Goal: Share content: Share content

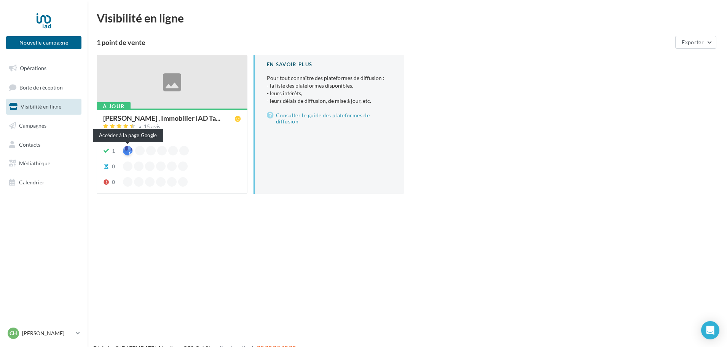
click at [126, 152] on div at bounding box center [128, 151] width 10 height 10
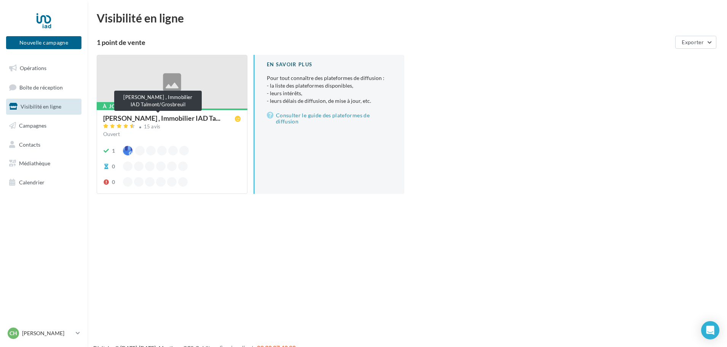
click at [136, 118] on span "[PERSON_NAME] , Immobilier IAD Ta..." at bounding box center [161, 118] width 117 height 7
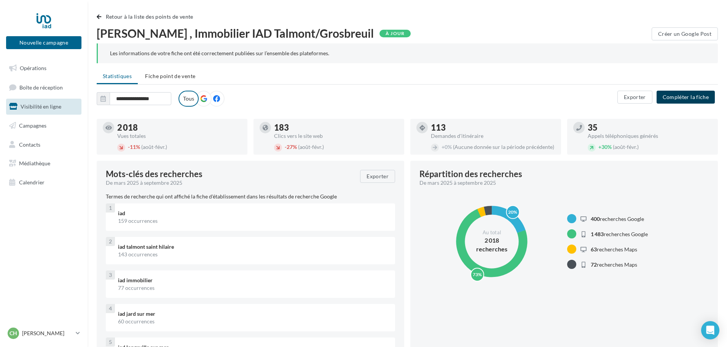
click at [682, 96] on button "Compléter la fiche" at bounding box center [686, 97] width 58 height 13
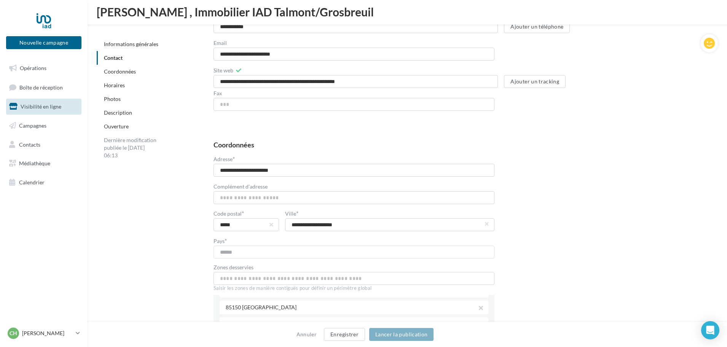
scroll to position [343, 0]
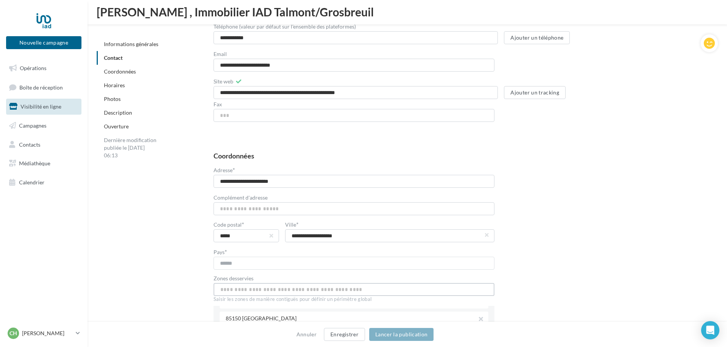
click at [229, 289] on input "text" at bounding box center [354, 289] width 281 height 13
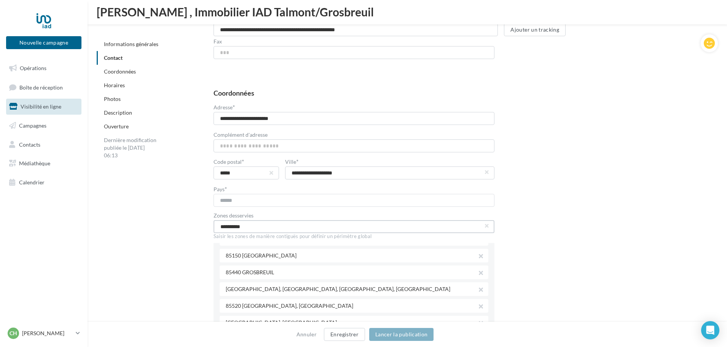
scroll to position [419, 0]
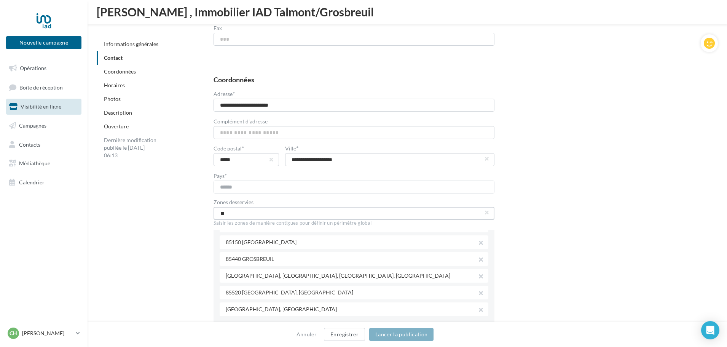
type input "*"
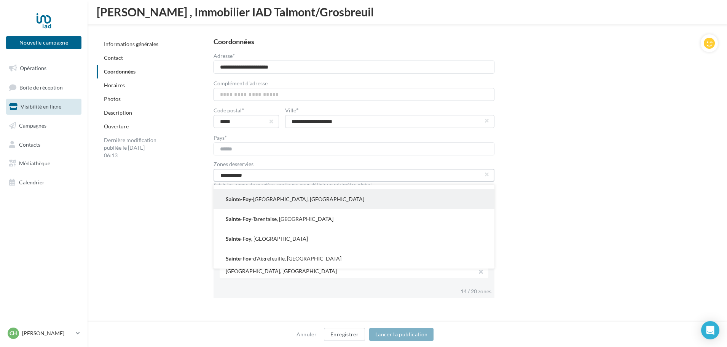
scroll to position [0, 0]
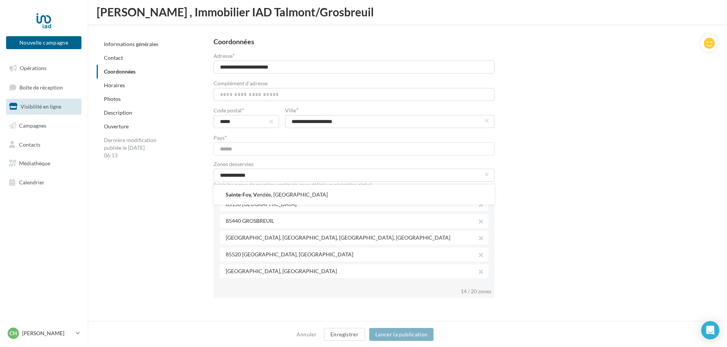
click at [264, 193] on button "Sainte-Foy, V endée, France" at bounding box center [354, 195] width 281 height 20
type input "**********"
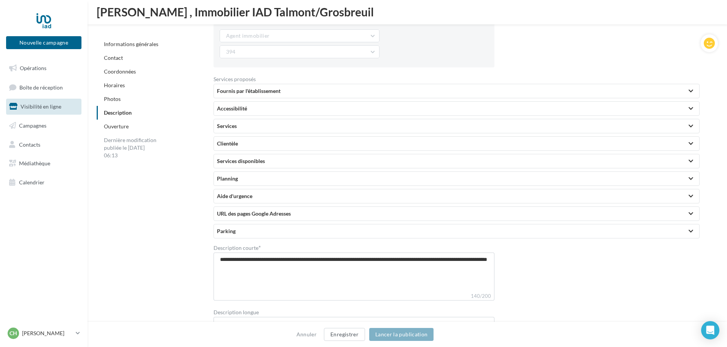
scroll to position [1751, 0]
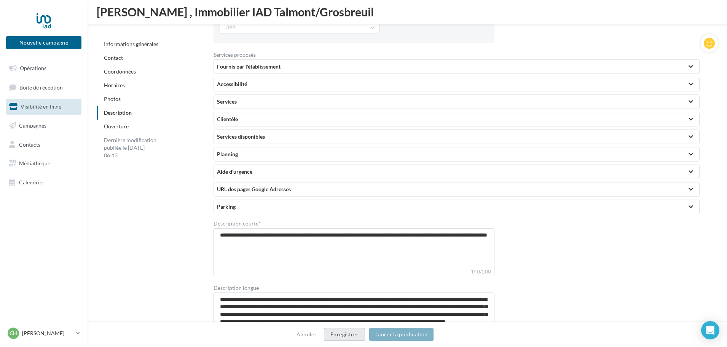
click at [350, 335] on button "Enregistrer" at bounding box center [344, 334] width 41 height 13
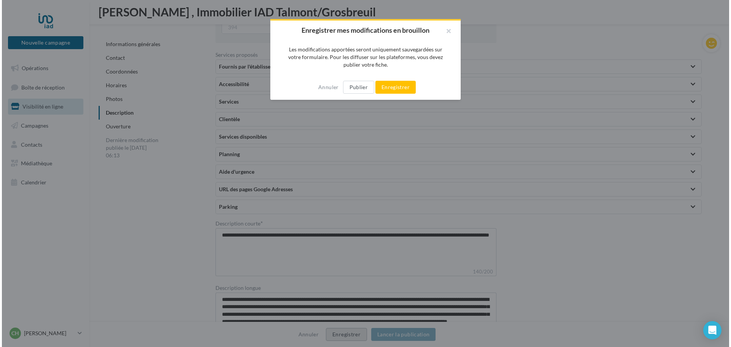
scroll to position [1745, 0]
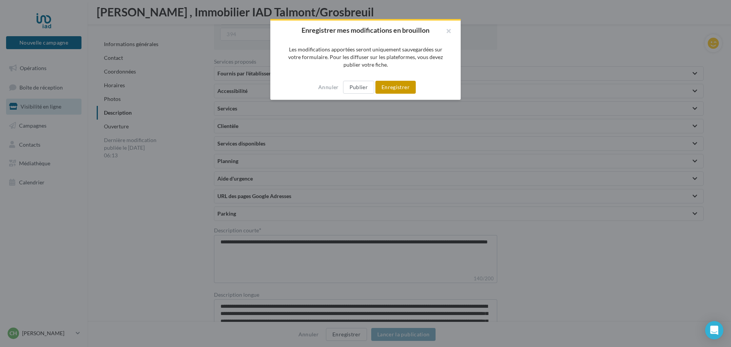
click at [389, 87] on button "Enregistrer" at bounding box center [395, 87] width 40 height 13
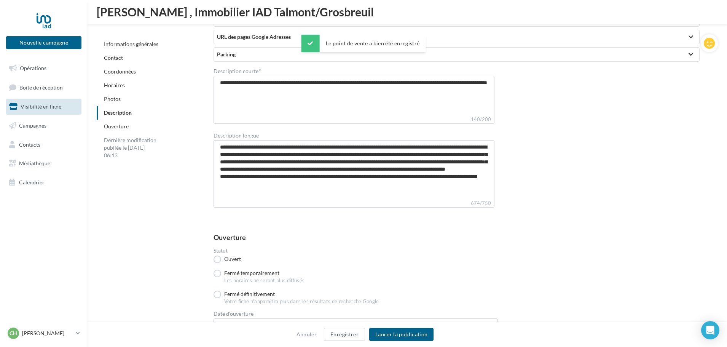
scroll to position [1953, 0]
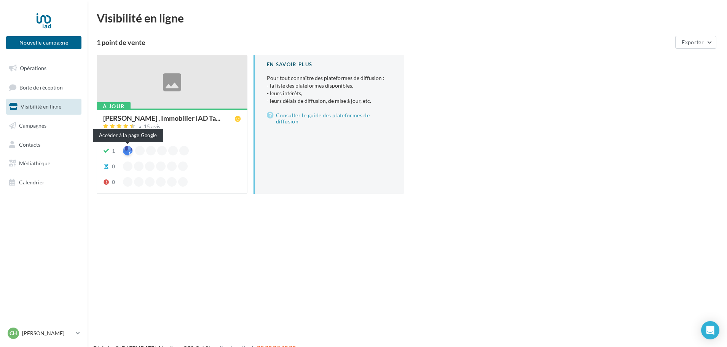
click at [128, 150] on div at bounding box center [128, 151] width 10 height 10
click at [33, 66] on span "Opérations" at bounding box center [33, 68] width 27 height 6
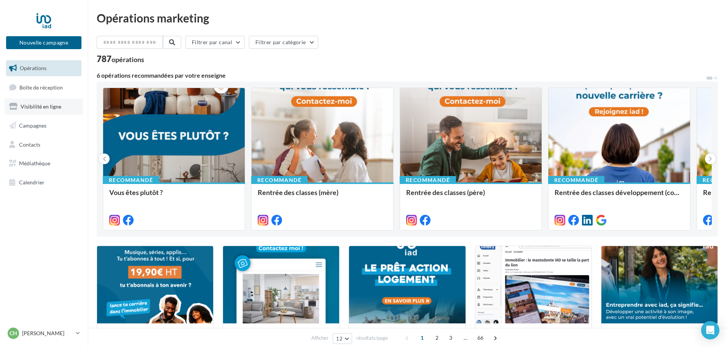
click at [38, 109] on span "Visibilité en ligne" at bounding box center [41, 106] width 41 height 6
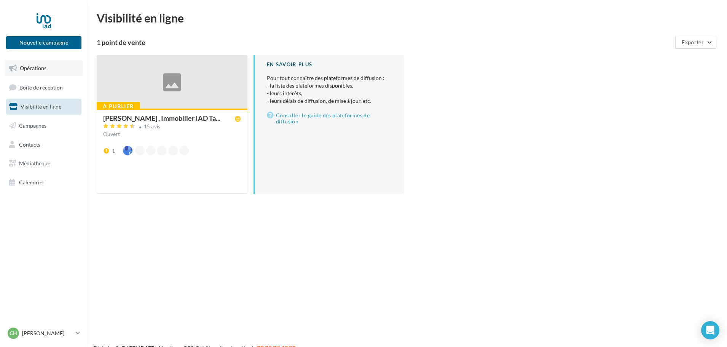
click at [33, 65] on span "Opérations" at bounding box center [33, 68] width 27 height 6
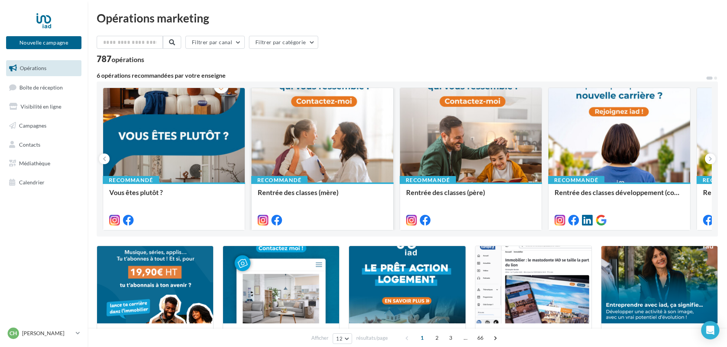
click at [323, 148] on div at bounding box center [323, 135] width 142 height 95
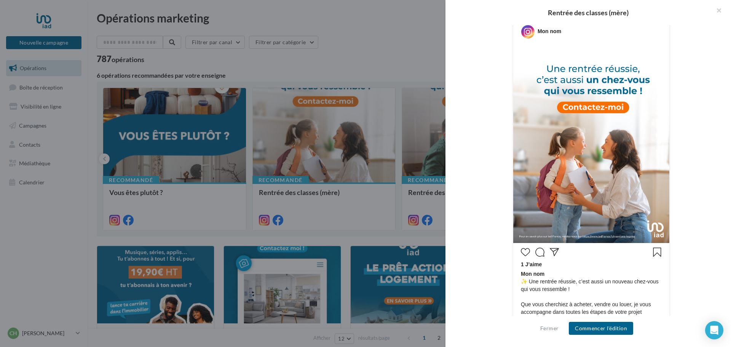
scroll to position [261, 0]
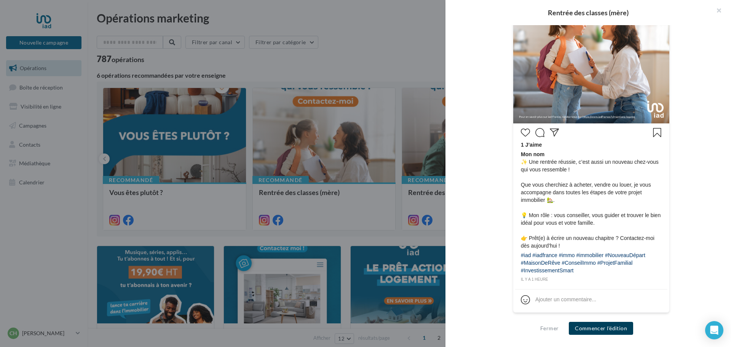
click at [595, 329] on button "Commencer l'édition" at bounding box center [601, 328] width 64 height 13
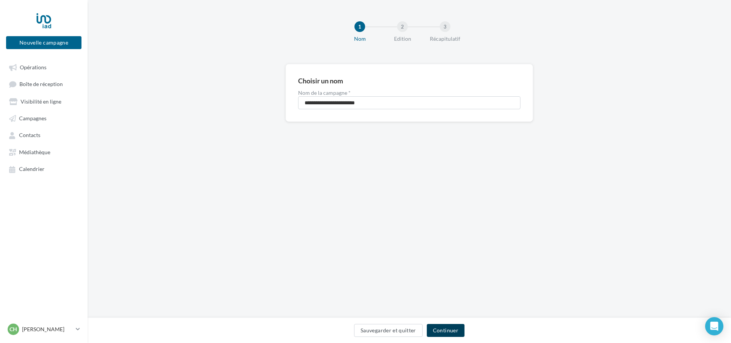
click at [447, 329] on button "Continuer" at bounding box center [446, 330] width 38 height 13
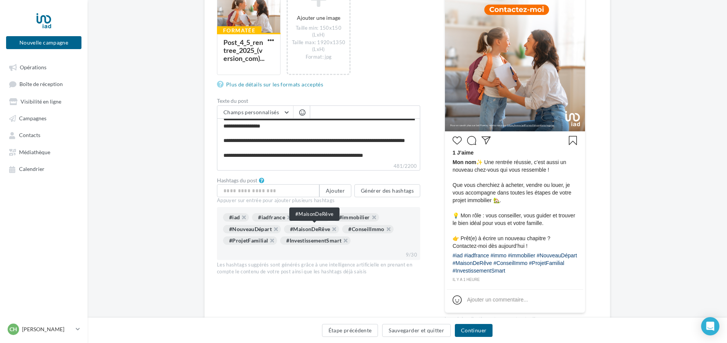
scroll to position [152, 0]
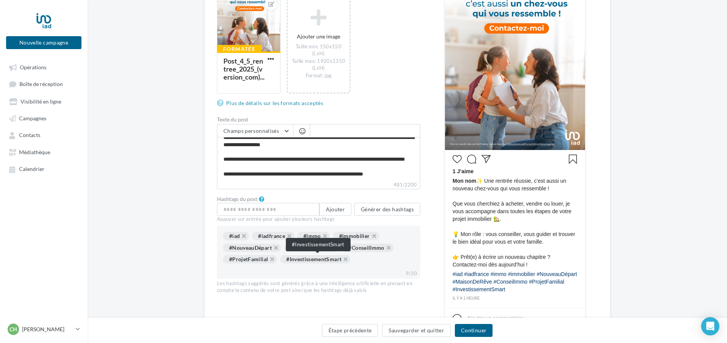
click at [322, 259] on div "#InvestissementSmart" at bounding box center [315, 259] width 70 height 8
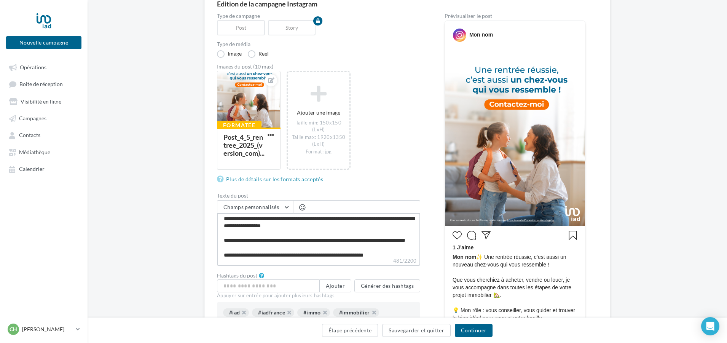
scroll to position [0, 0]
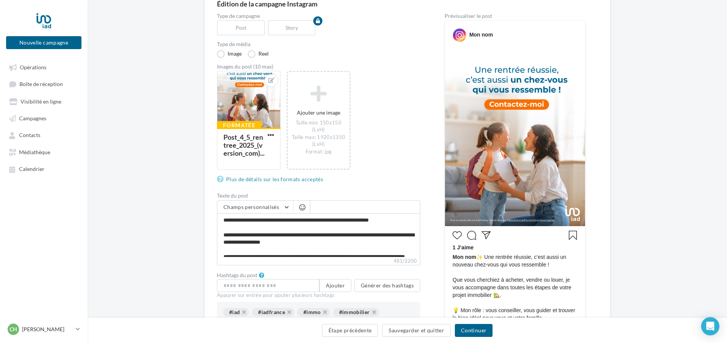
click at [477, 256] on span "Mon nom ✨ Une rentrée réussie, c’est aussi un nouveau chez-vous qui vous ressem…" at bounding box center [515, 298] width 125 height 91
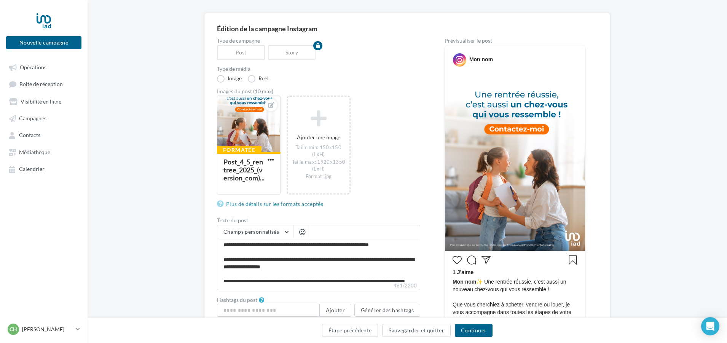
scroll to position [38, 0]
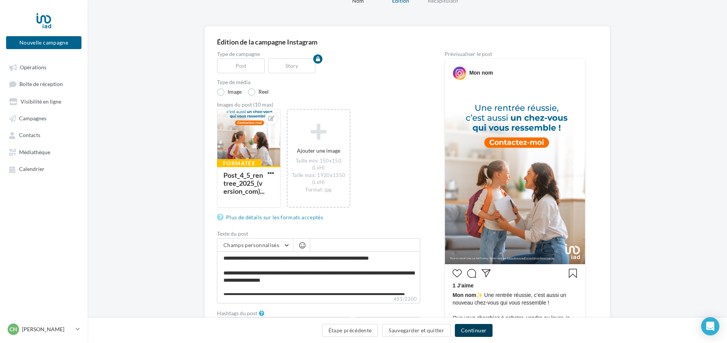
click at [471, 329] on button "Continuer" at bounding box center [474, 330] width 38 height 13
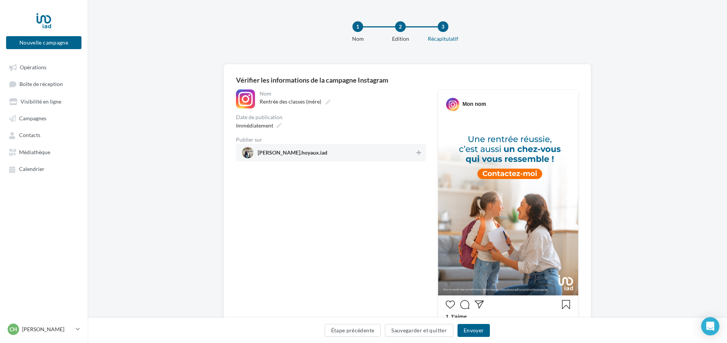
click at [378, 153] on span "carine.hoyaux.iad" at bounding box center [328, 152] width 173 height 11
click at [467, 332] on button "Envoyer" at bounding box center [474, 330] width 32 height 13
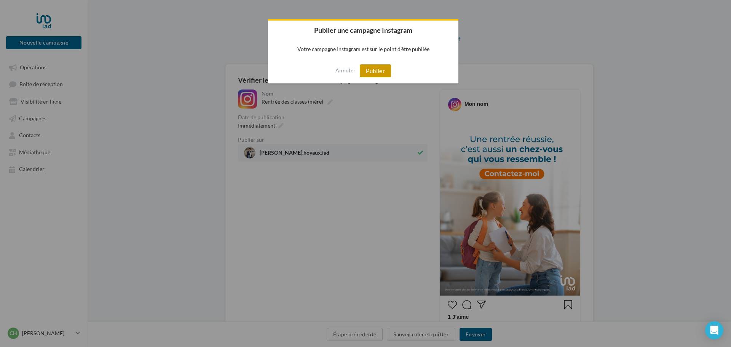
click at [384, 70] on button "Publier" at bounding box center [375, 70] width 31 height 13
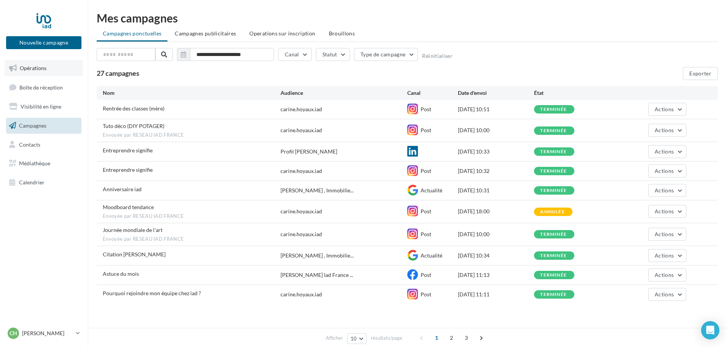
click at [43, 67] on span "Opérations" at bounding box center [33, 68] width 27 height 6
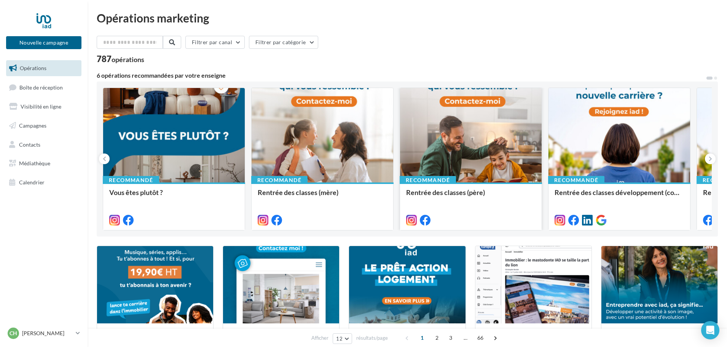
click at [453, 161] on div at bounding box center [471, 135] width 142 height 95
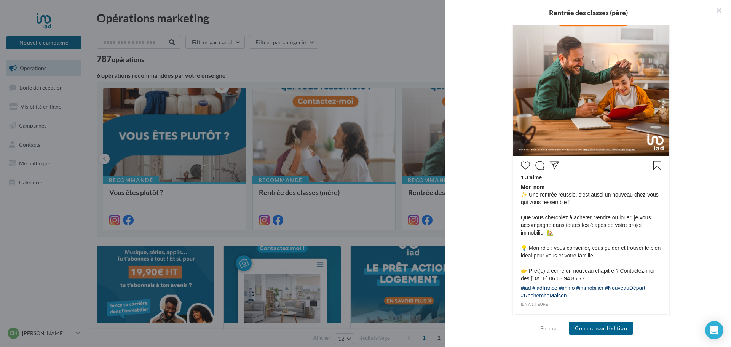
scroll to position [190, 0]
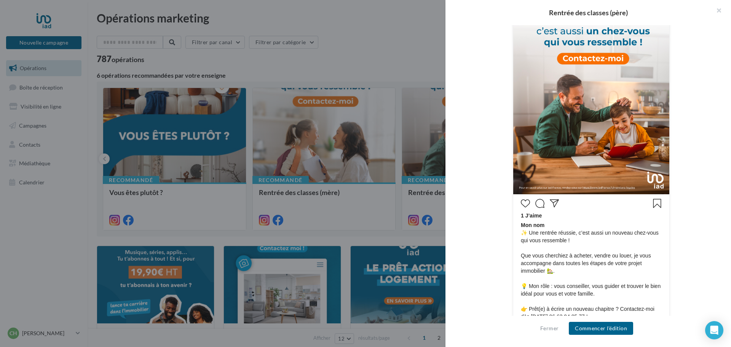
click at [322, 155] on div at bounding box center [365, 173] width 731 height 347
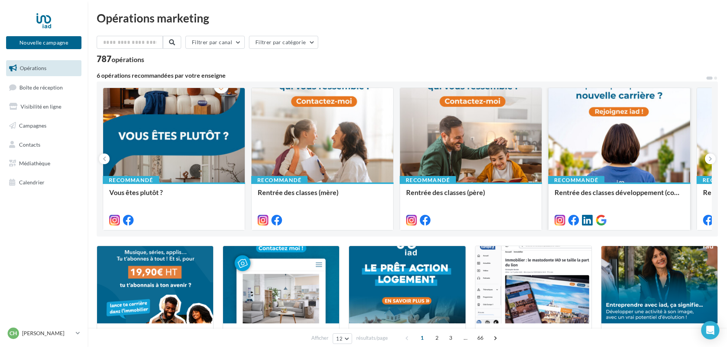
click at [607, 148] on div at bounding box center [620, 135] width 142 height 95
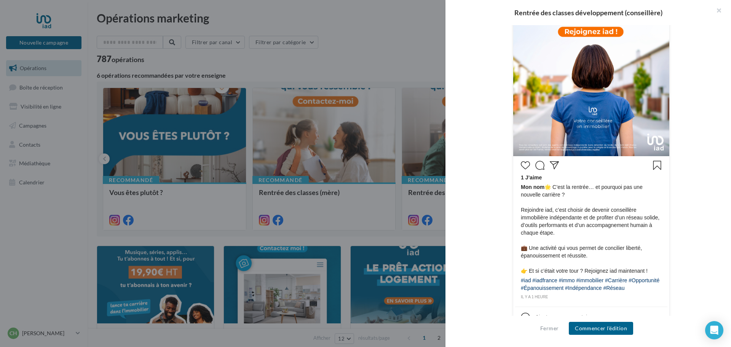
scroll to position [246, 0]
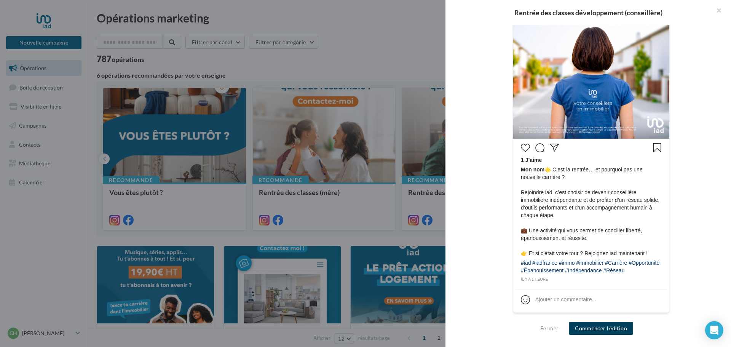
click at [581, 328] on button "Commencer l'édition" at bounding box center [601, 328] width 64 height 13
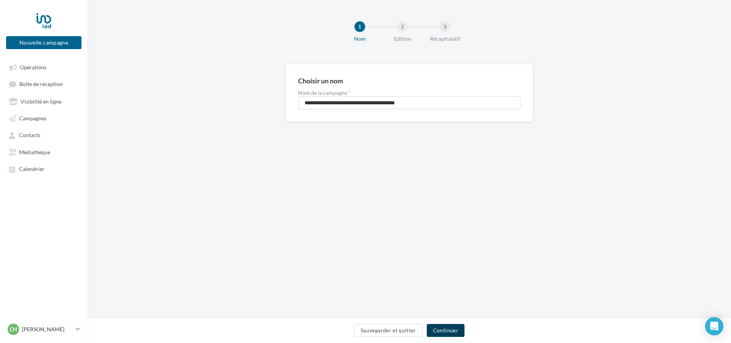
click at [435, 331] on button "Continuer" at bounding box center [446, 330] width 38 height 13
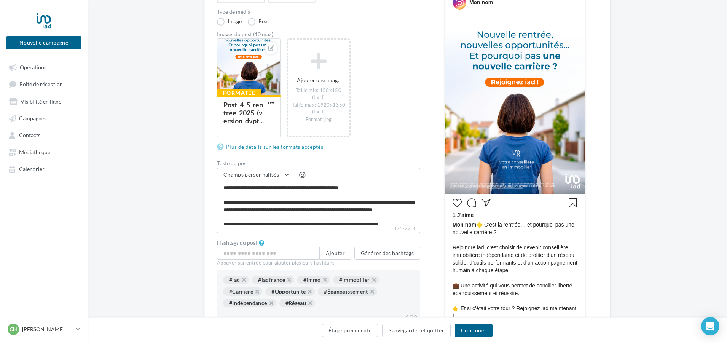
scroll to position [114, 0]
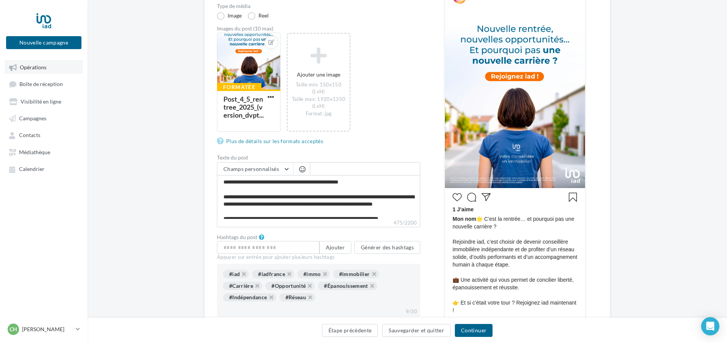
click at [38, 70] on span "Opérations" at bounding box center [33, 67] width 27 height 6
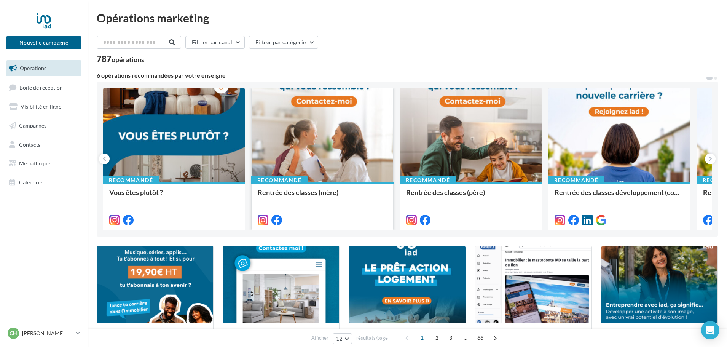
click at [339, 164] on div at bounding box center [323, 135] width 142 height 95
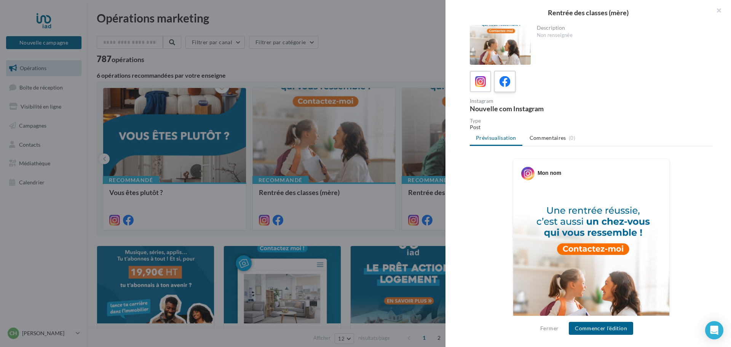
drag, startPoint x: 522, startPoint y: 76, endPoint x: 514, endPoint y: 90, distance: 16.9
click at [527, 86] on div at bounding box center [591, 81] width 243 height 21
click at [510, 85] on icon at bounding box center [505, 81] width 11 height 11
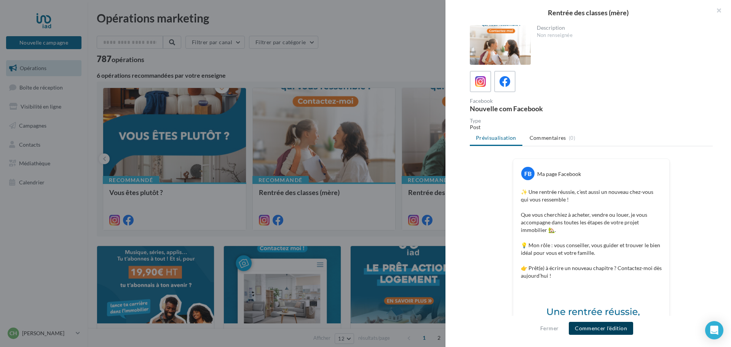
click at [602, 328] on button "Commencer l'édition" at bounding box center [601, 328] width 64 height 13
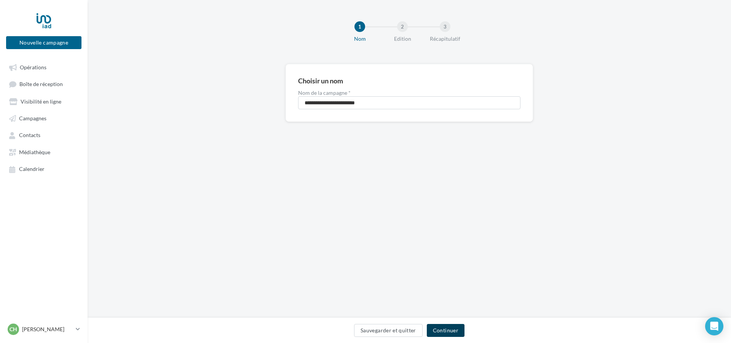
click at [444, 331] on button "Continuer" at bounding box center [446, 330] width 38 height 13
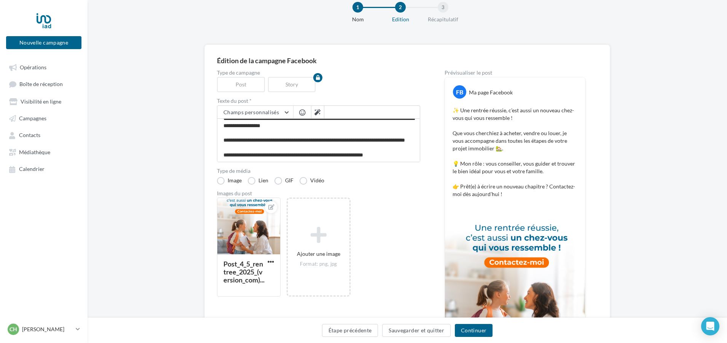
scroll to position [38, 0]
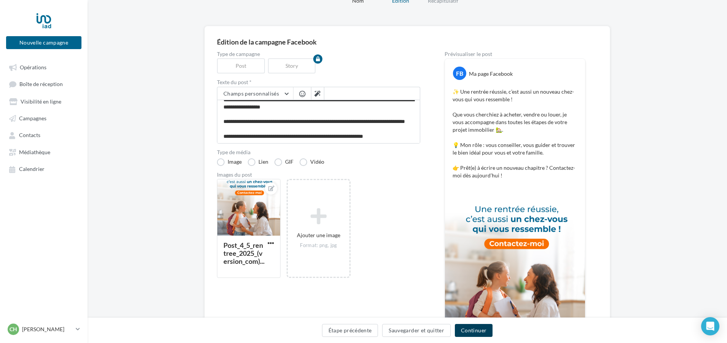
click at [467, 331] on button "Continuer" at bounding box center [474, 330] width 38 height 13
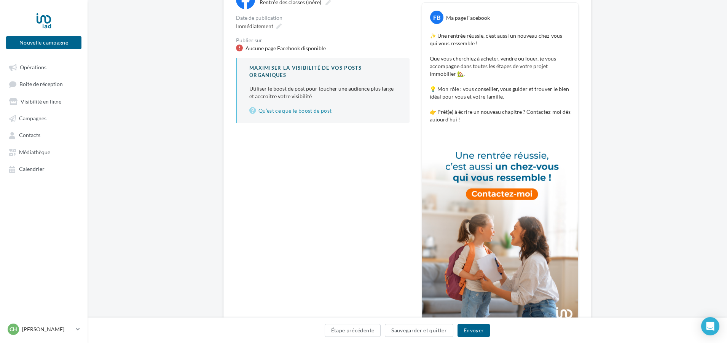
scroll to position [114, 0]
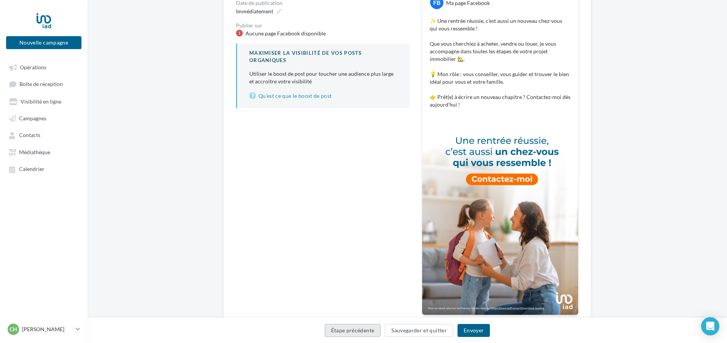
click at [368, 328] on button "Étape précédente" at bounding box center [353, 330] width 56 height 13
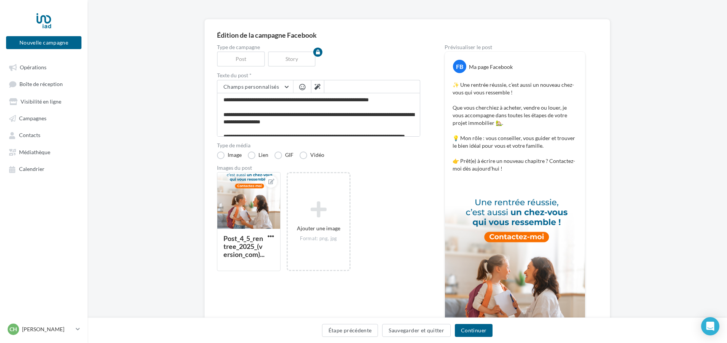
scroll to position [58, 0]
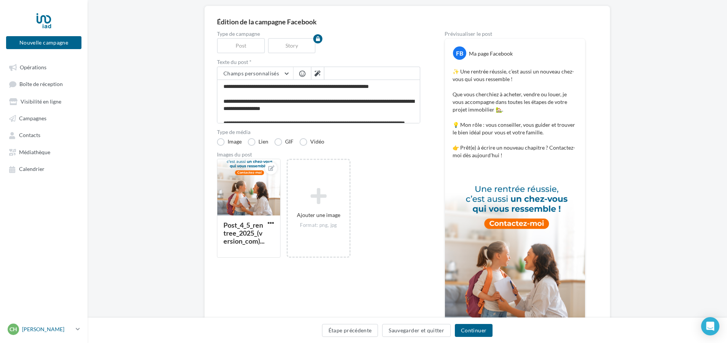
click at [77, 332] on icon at bounding box center [78, 329] width 4 height 6
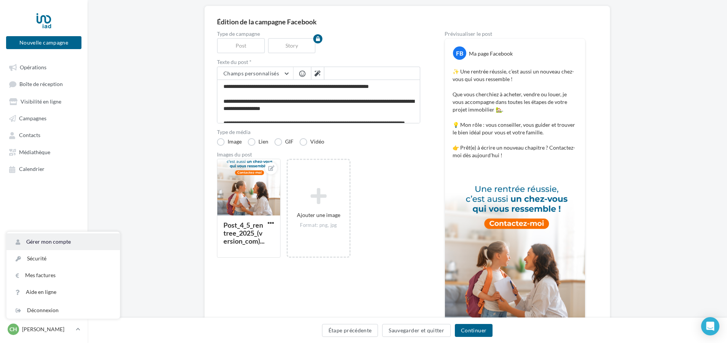
click at [48, 246] on link "Gérer mon compte" at bounding box center [62, 241] width 113 height 17
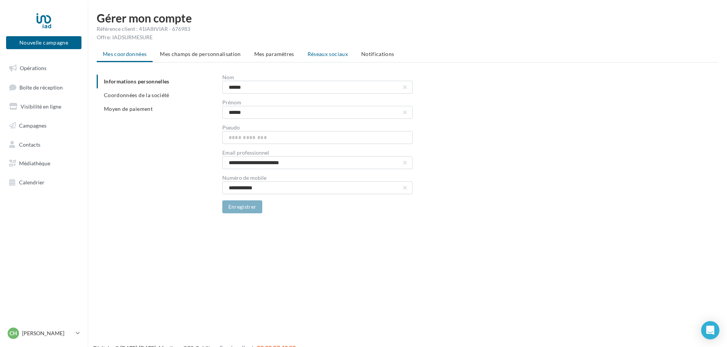
click at [320, 50] on li "Réseaux sociaux" at bounding box center [328, 54] width 53 height 14
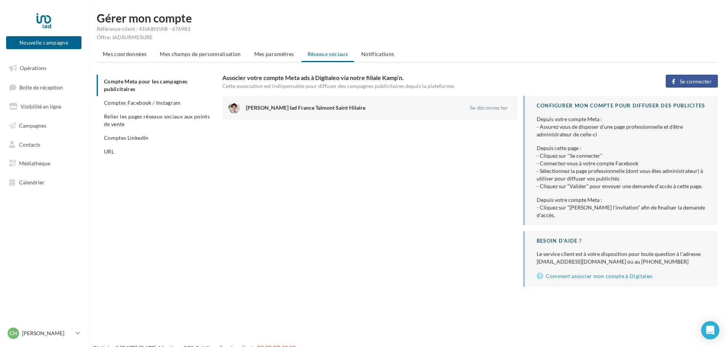
click at [682, 82] on span "Se connecter" at bounding box center [696, 81] width 32 height 6
click at [149, 103] on span "Comptes Facebook / Instagram" at bounding box center [142, 102] width 77 height 6
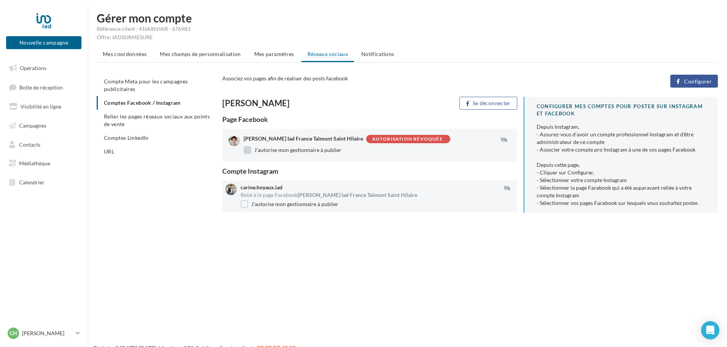
click at [249, 149] on label "J'autorise mon gestionnaire à publier" at bounding box center [293, 150] width 98 height 8
click at [402, 138] on div "Autorisation révoquée" at bounding box center [407, 139] width 70 height 5
click at [684, 83] on button "Configurer" at bounding box center [695, 81] width 48 height 13
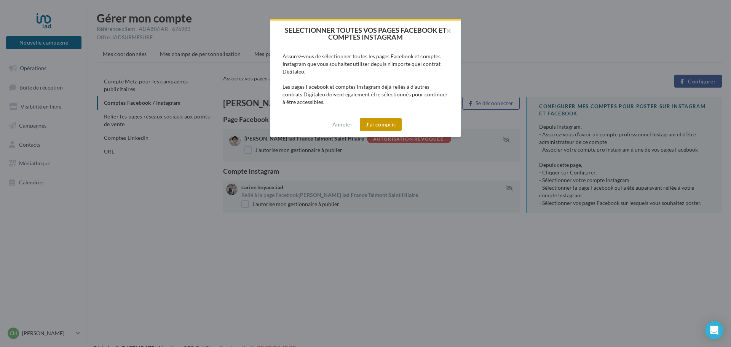
click at [379, 125] on button "J'ai compris" at bounding box center [381, 124] width 42 height 13
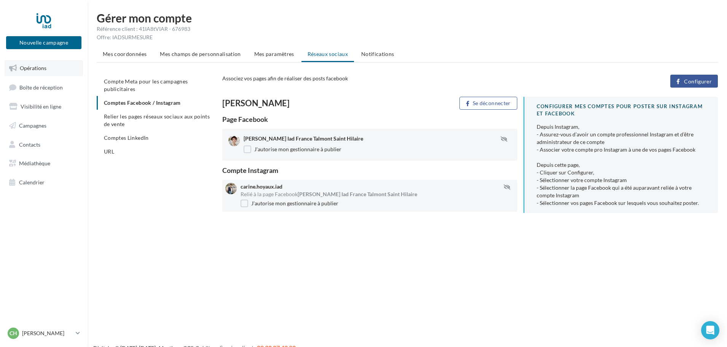
click at [30, 65] on span "Opérations" at bounding box center [33, 68] width 27 height 6
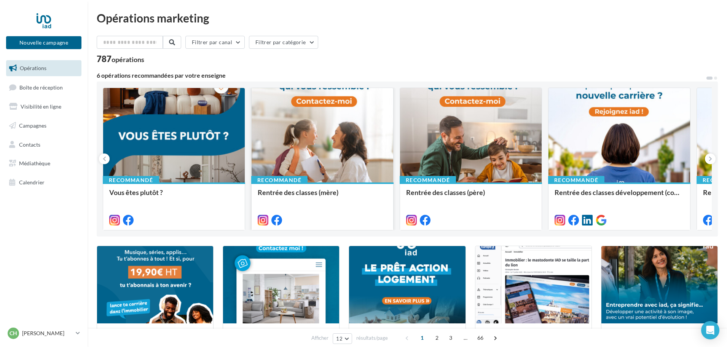
click at [327, 163] on div at bounding box center [323, 135] width 142 height 95
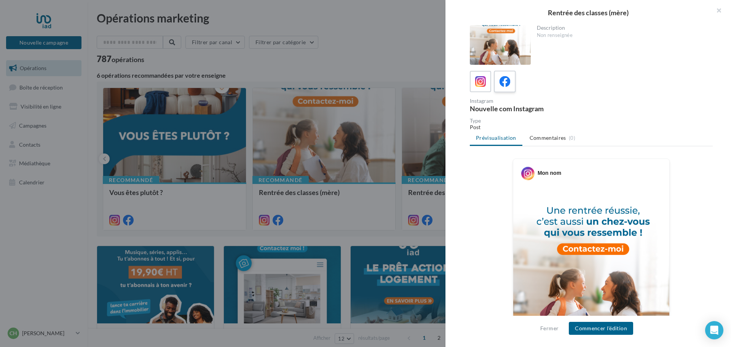
click at [507, 83] on icon at bounding box center [505, 81] width 11 height 11
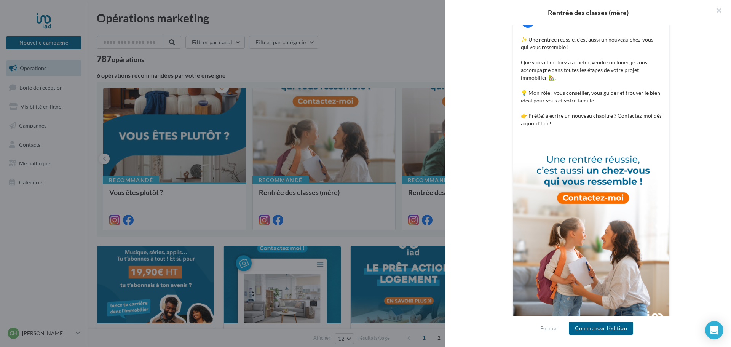
scroll to position [174, 0]
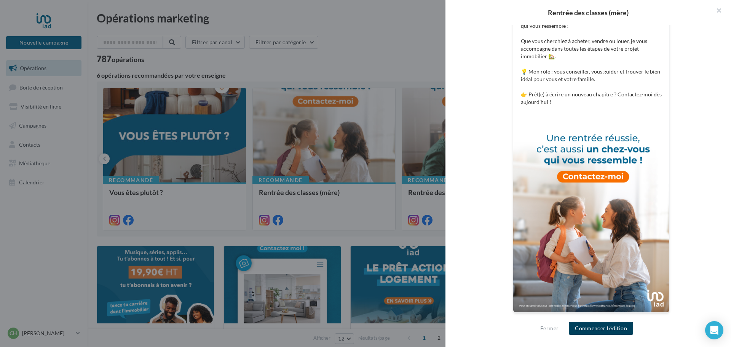
click at [594, 328] on button "Commencer l'édition" at bounding box center [601, 328] width 64 height 13
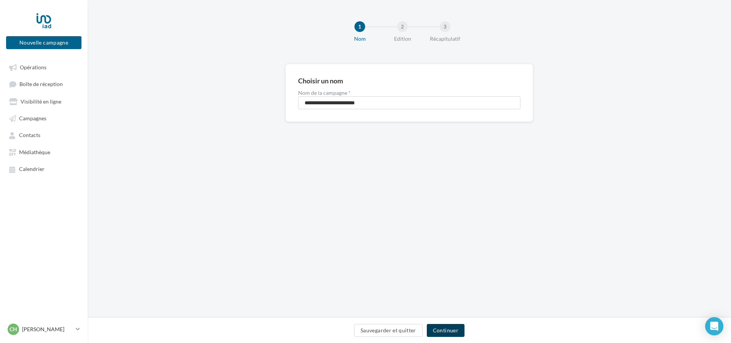
click at [446, 326] on button "Continuer" at bounding box center [446, 330] width 38 height 13
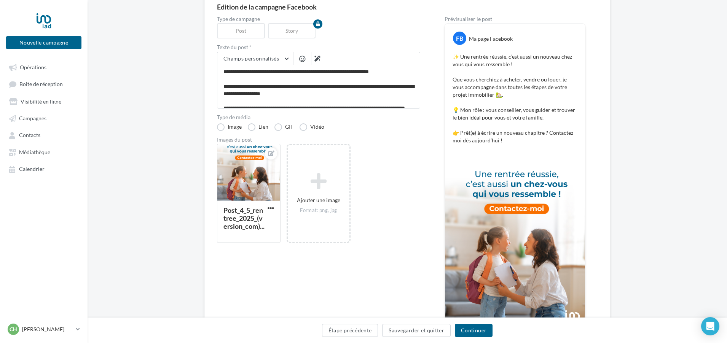
scroll to position [96, 0]
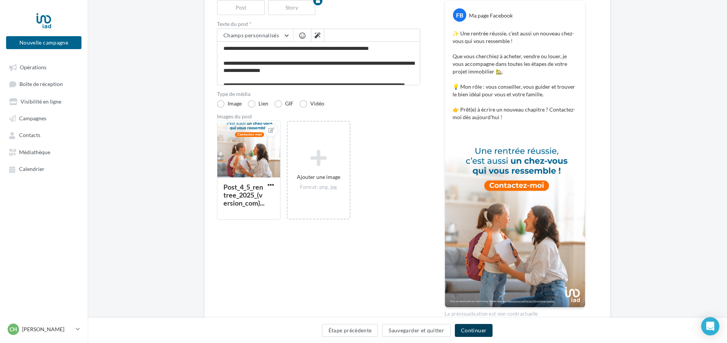
click at [473, 334] on button "Continuer" at bounding box center [474, 330] width 38 height 13
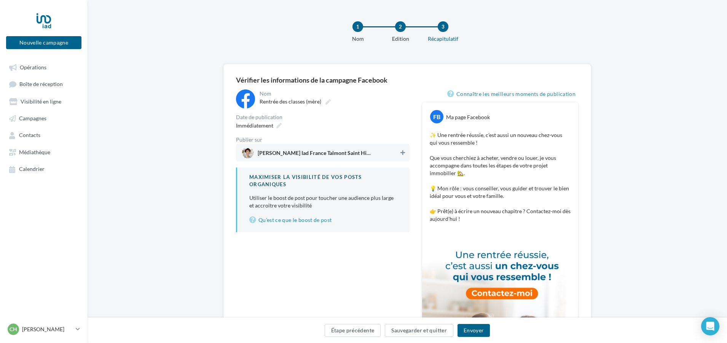
click at [404, 153] on icon at bounding box center [403, 152] width 5 height 5
click at [464, 329] on button "Envoyer" at bounding box center [474, 330] width 32 height 13
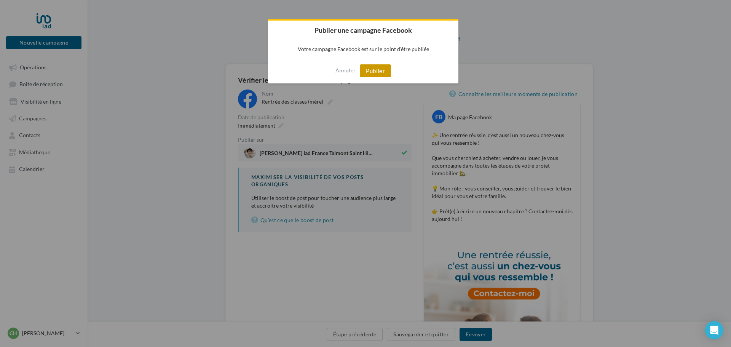
click at [382, 69] on button "Publier" at bounding box center [375, 70] width 31 height 13
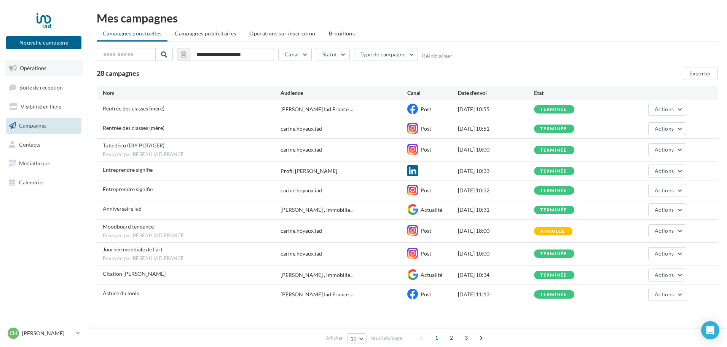
click at [38, 69] on span "Opérations" at bounding box center [33, 68] width 27 height 6
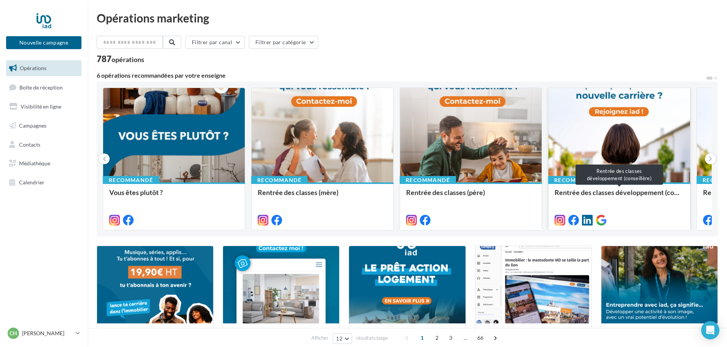
click at [591, 191] on div "Rentrée des classes développement (conseillère)" at bounding box center [619, 195] width 129 height 15
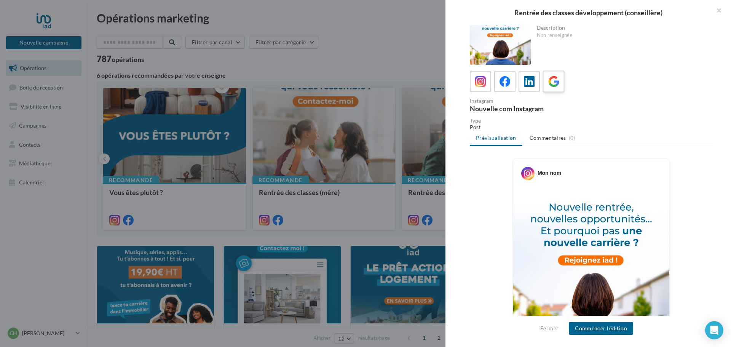
click at [554, 84] on icon at bounding box center [553, 81] width 11 height 11
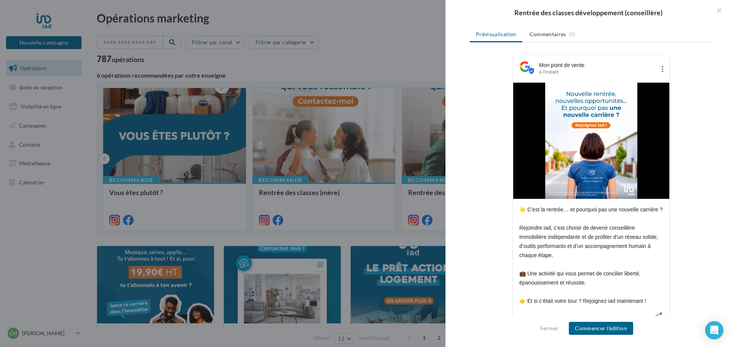
scroll to position [114, 0]
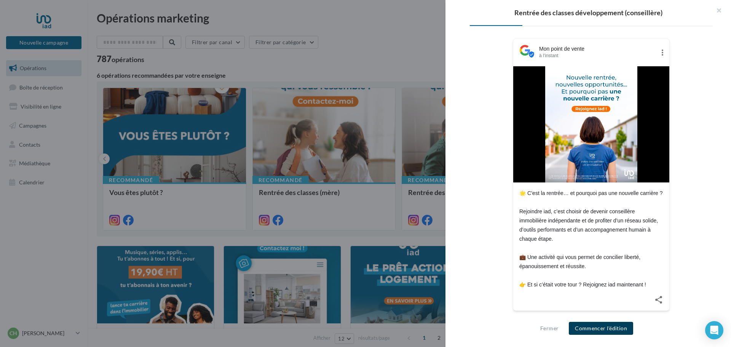
click at [581, 327] on button "Commencer l'édition" at bounding box center [601, 328] width 64 height 13
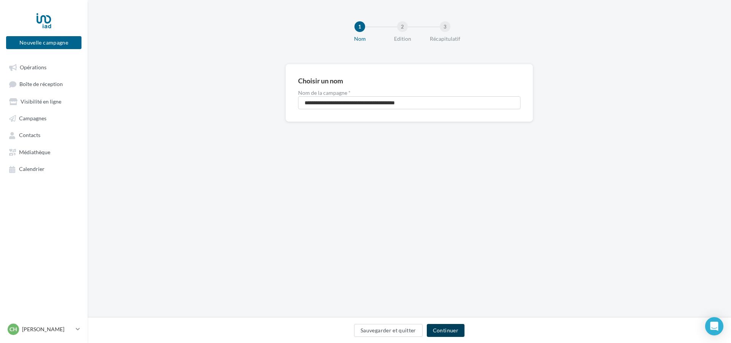
click at [443, 332] on button "Continuer" at bounding box center [446, 330] width 38 height 13
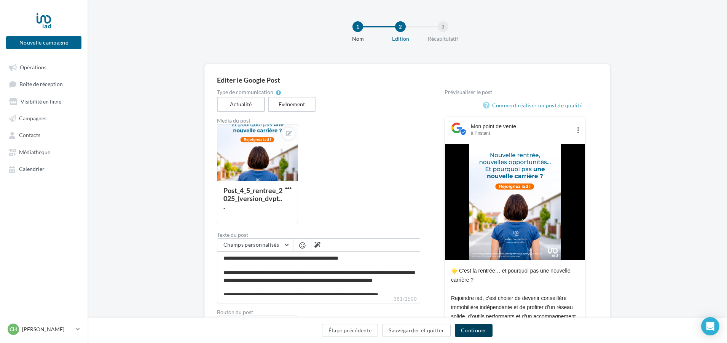
click at [473, 330] on button "Continuer" at bounding box center [474, 330] width 38 height 13
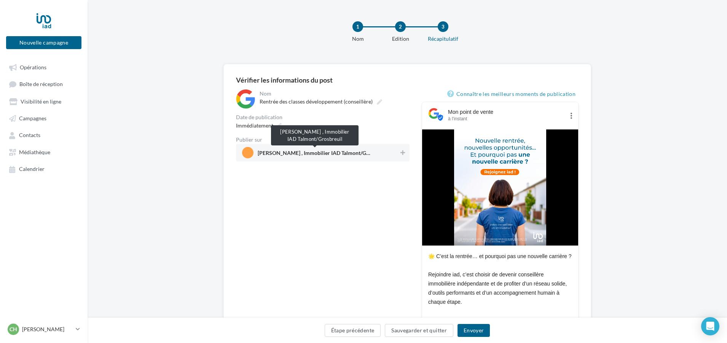
click at [320, 155] on span "Carine Hoyaux , Immobilier IAD Talmont/Grosbreuil" at bounding box center [315, 154] width 114 height 8
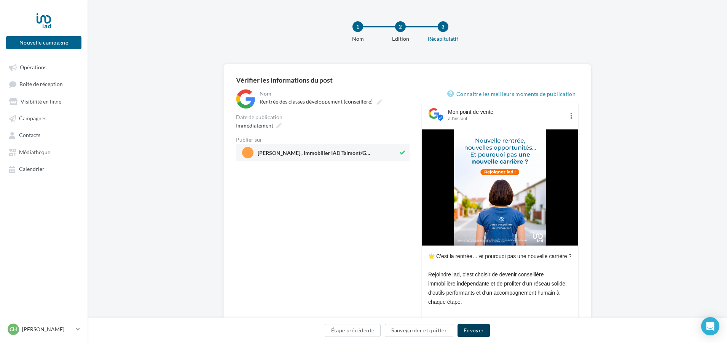
click at [471, 332] on button "Envoyer" at bounding box center [474, 330] width 32 height 13
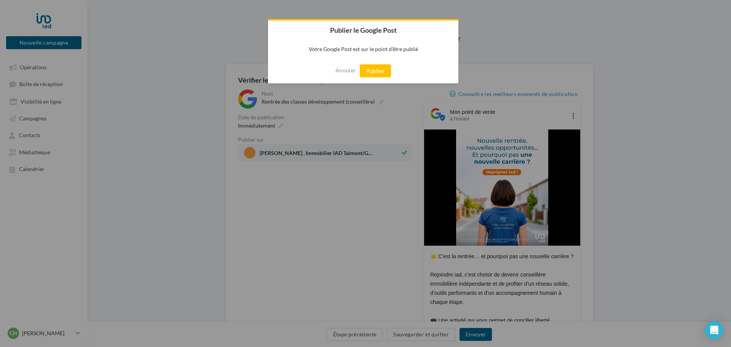
click at [375, 62] on div "Annuler Publier" at bounding box center [363, 70] width 190 height 25
click at [376, 73] on button "Publier" at bounding box center [375, 70] width 31 height 13
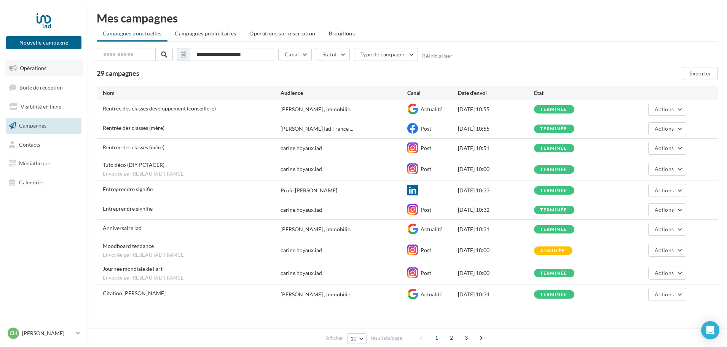
click at [20, 67] on span "Opérations" at bounding box center [33, 68] width 27 height 6
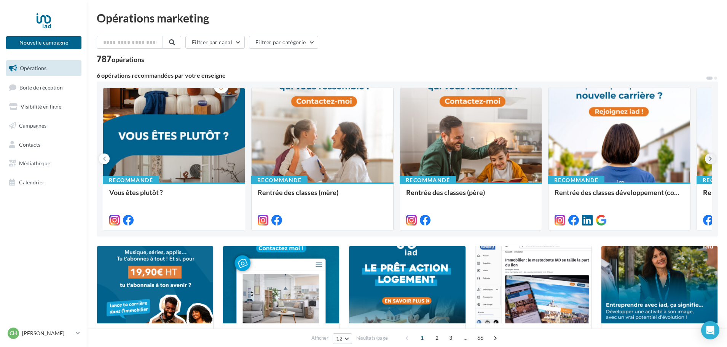
click at [710, 160] on icon at bounding box center [710, 159] width 3 height 8
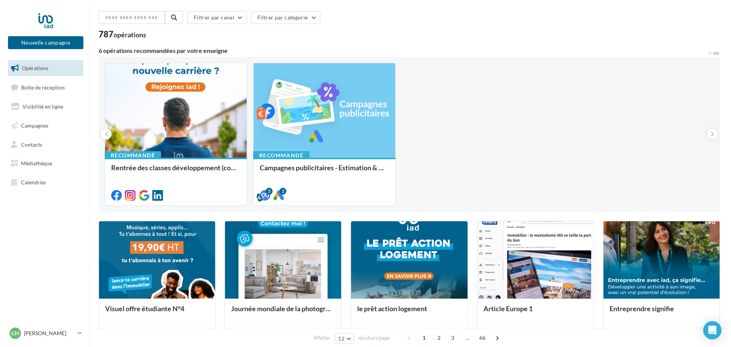
scroll to position [38, 0]
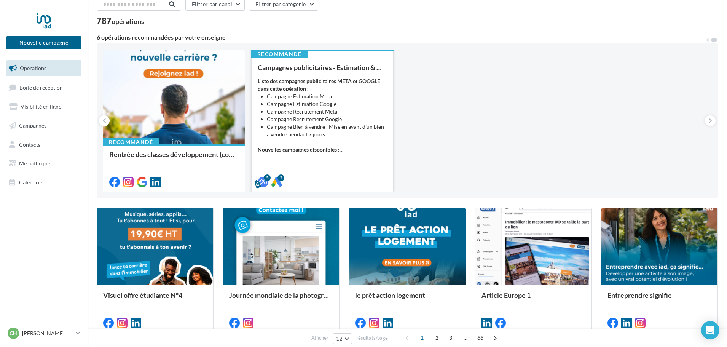
click at [326, 140] on div "Liste des campagnes publicitaires META et GOOGLE dans cette opération : Campagn…" at bounding box center [322, 115] width 129 height 76
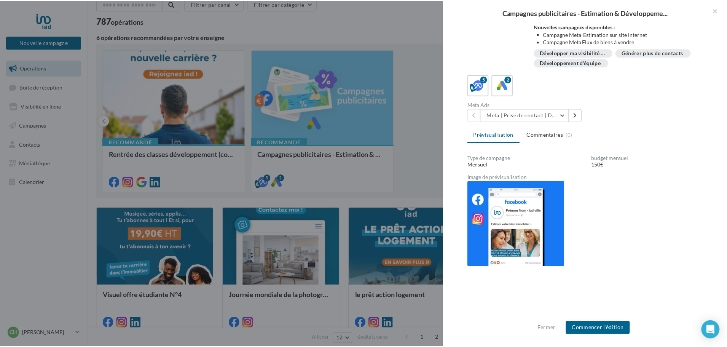
scroll to position [82, 0]
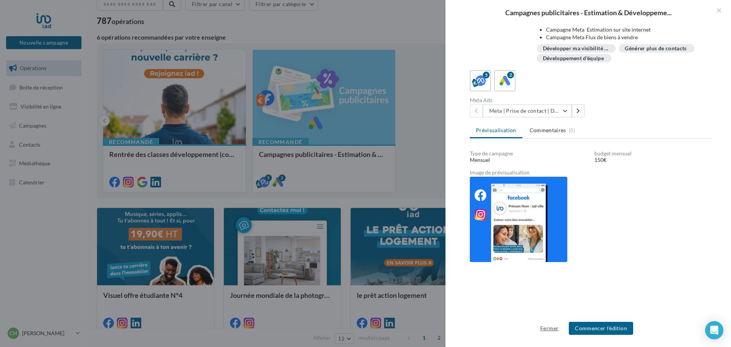
click at [549, 328] on button "Fermer" at bounding box center [549, 328] width 24 height 9
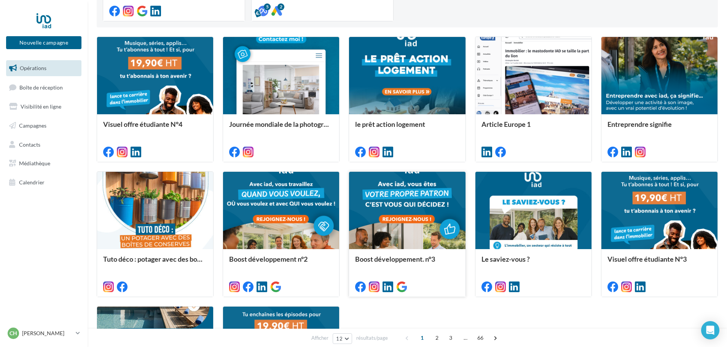
scroll to position [152, 0]
